Goal: Find specific page/section: Find specific page/section

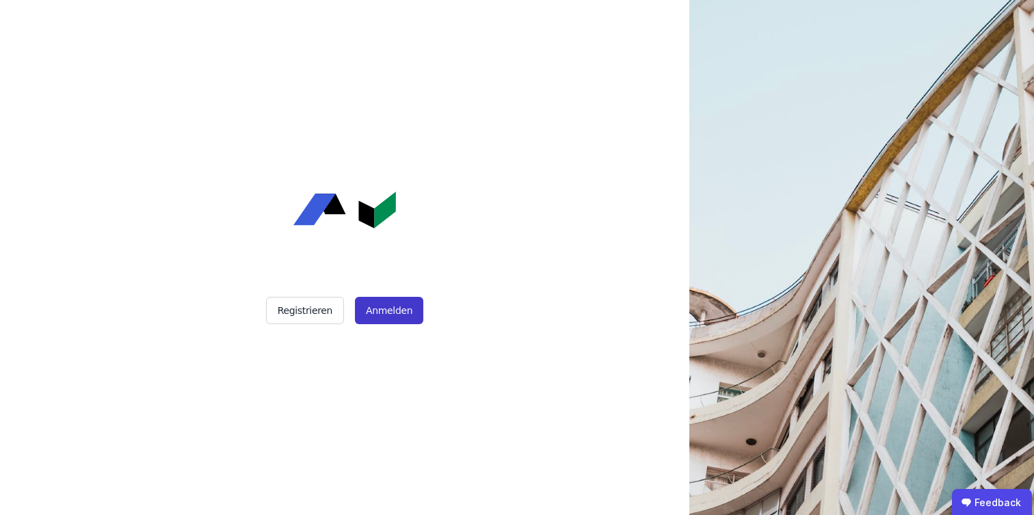
click at [380, 309] on button "Anmelden" at bounding box center [389, 310] width 68 height 27
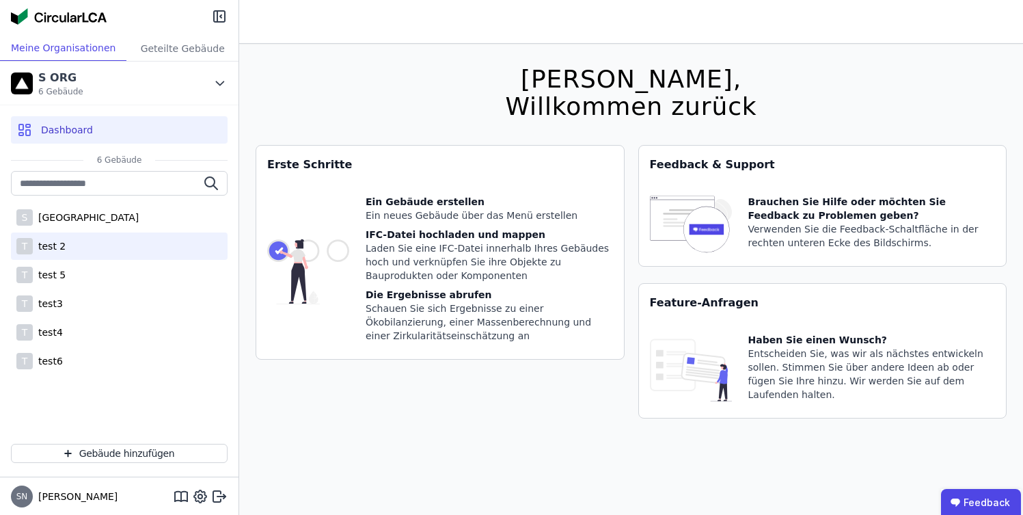
click at [59, 248] on div "test 2" at bounding box center [49, 246] width 33 height 14
